Goal: Transaction & Acquisition: Purchase product/service

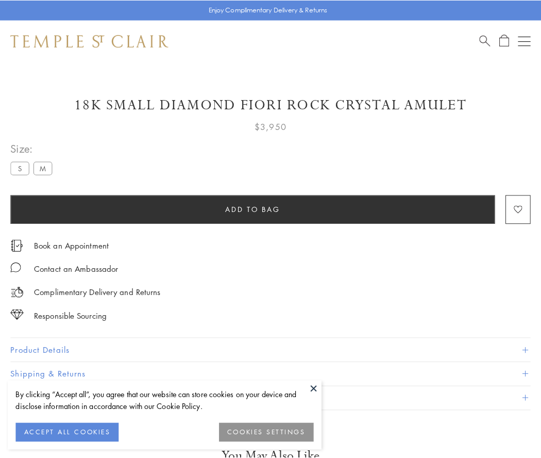
scroll to position [4, 0]
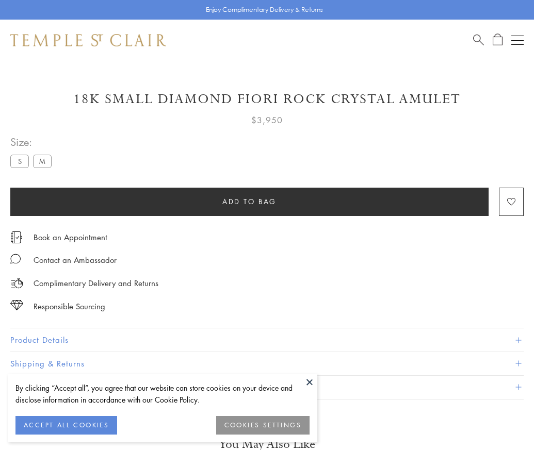
click at [249, 201] on span "Add to bag" at bounding box center [249, 201] width 54 height 11
